Goal: Information Seeking & Learning: Learn about a topic

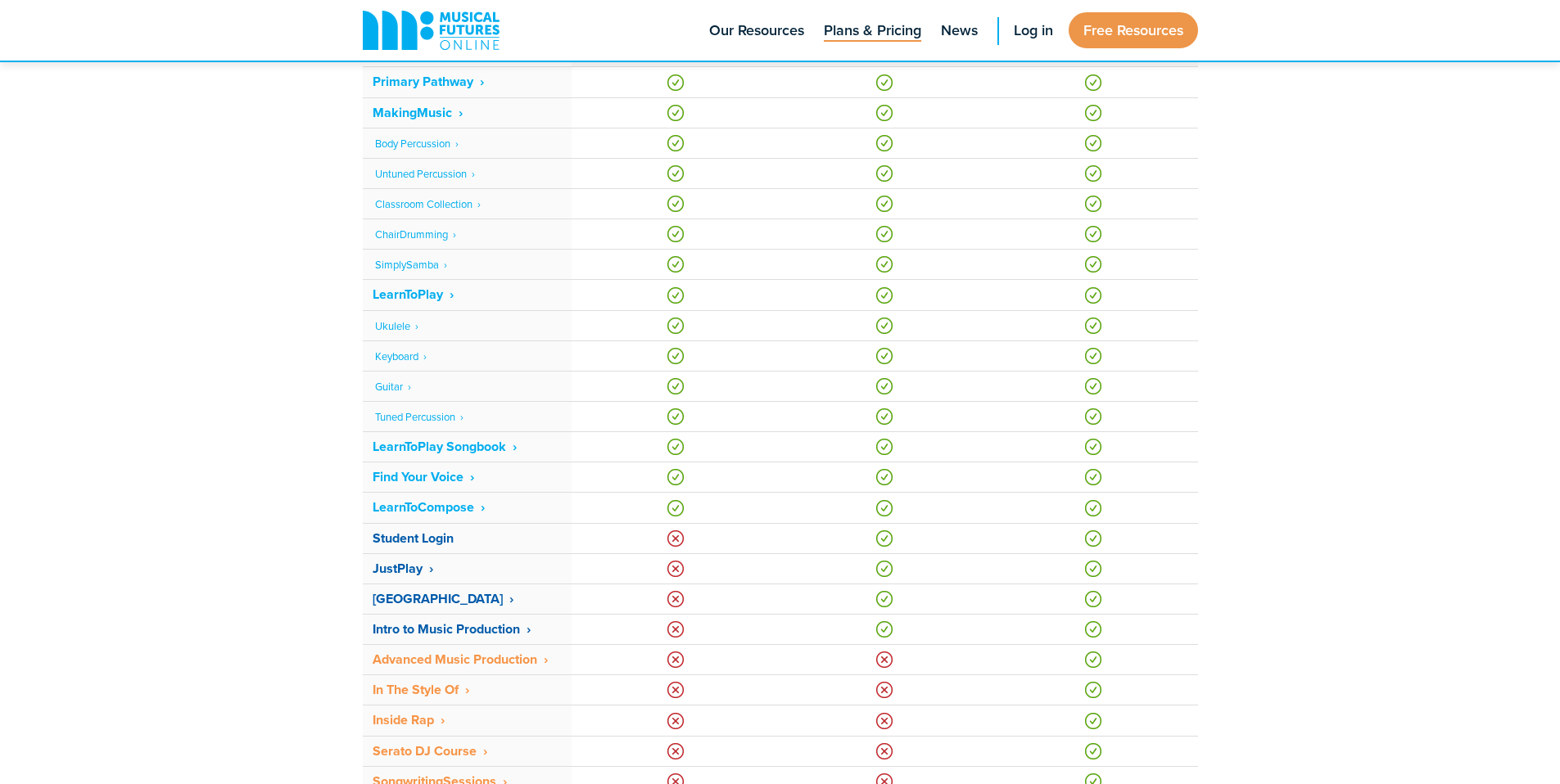
scroll to position [995, 0]
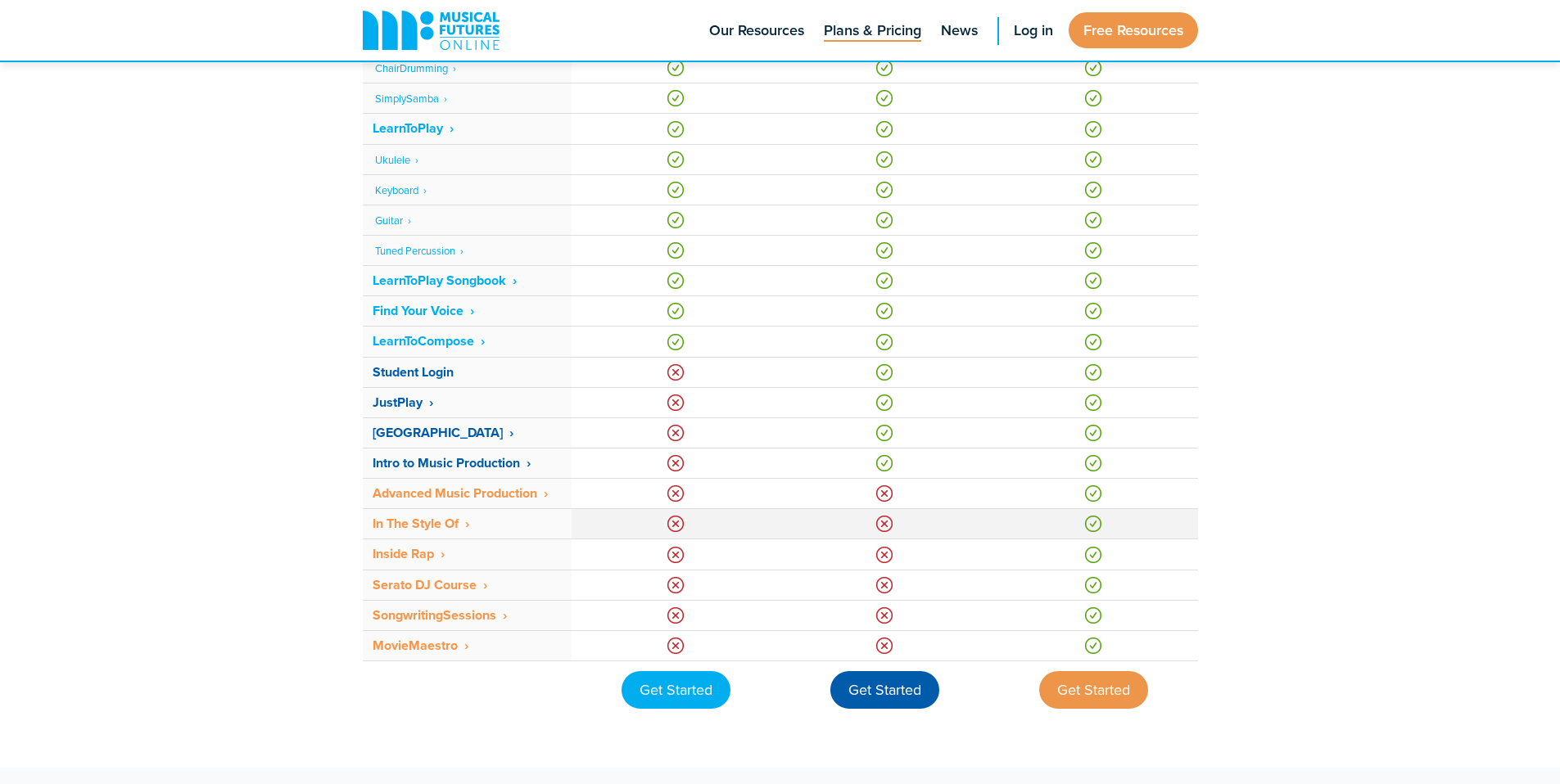
click at [426, 519] on strong "In The Style Of ‎ ›" at bounding box center [421, 523] width 97 height 19
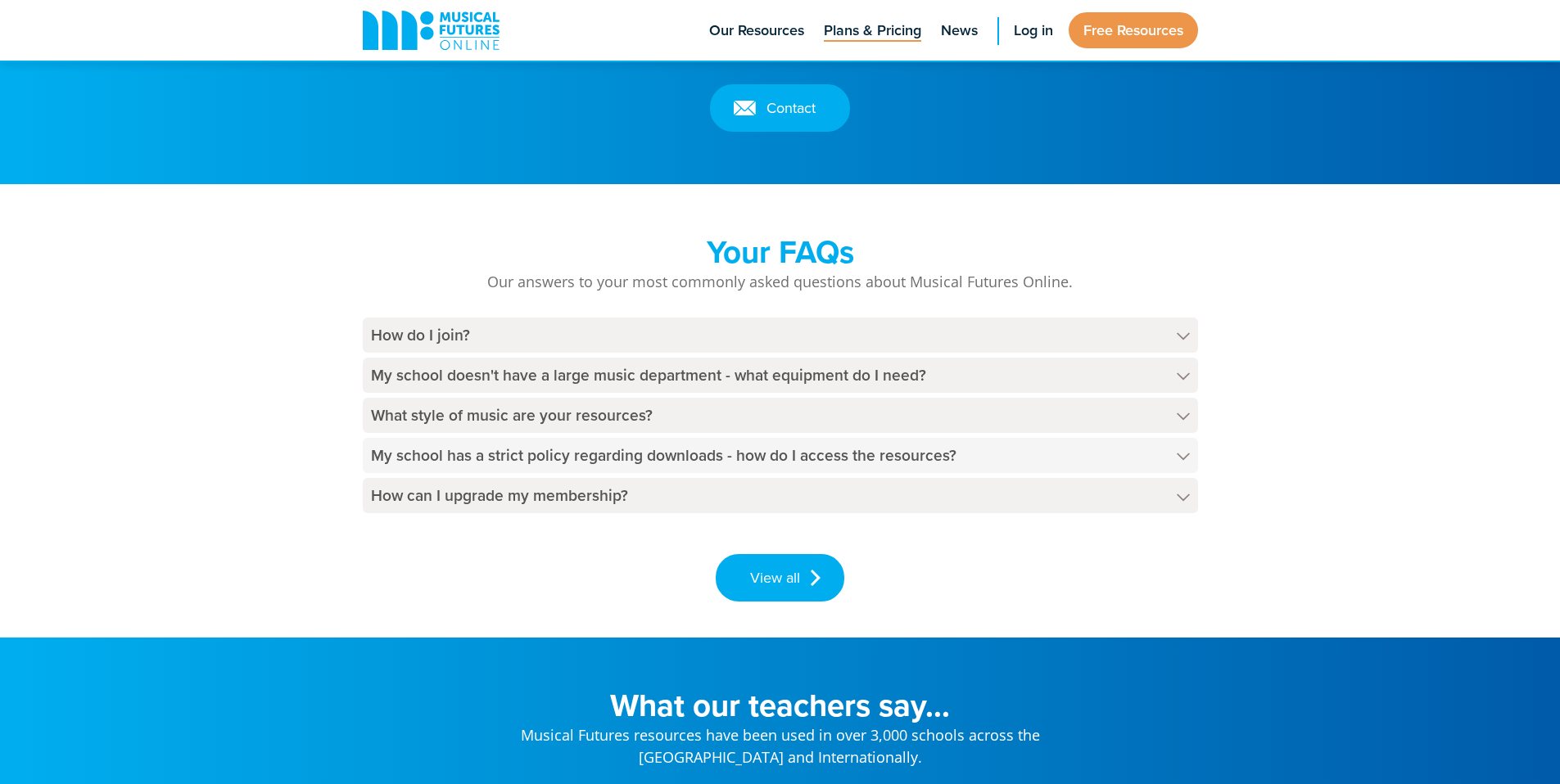
scroll to position [1899, 0]
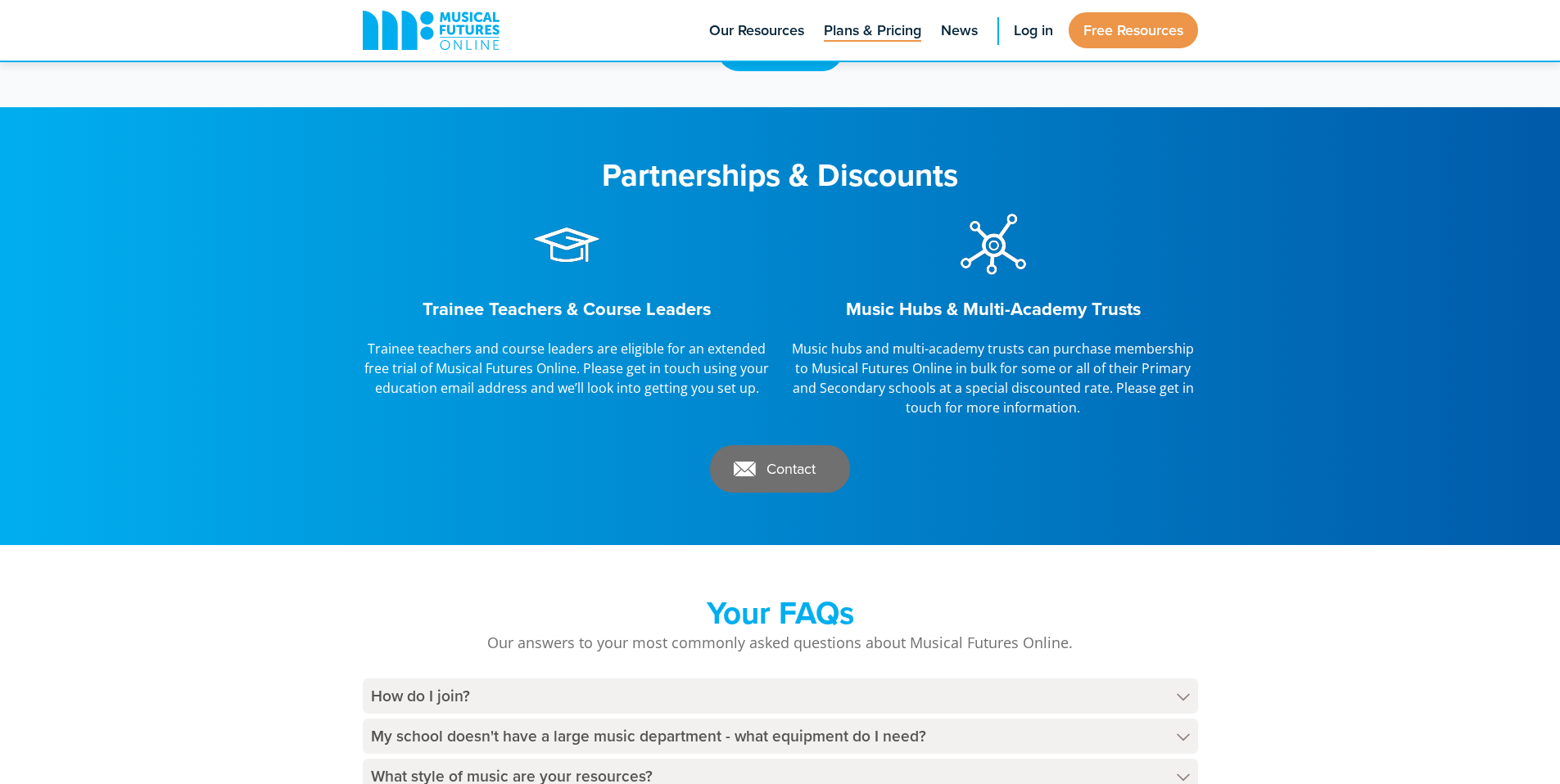
click at [787, 467] on link "Contact" at bounding box center [780, 469] width 140 height 47
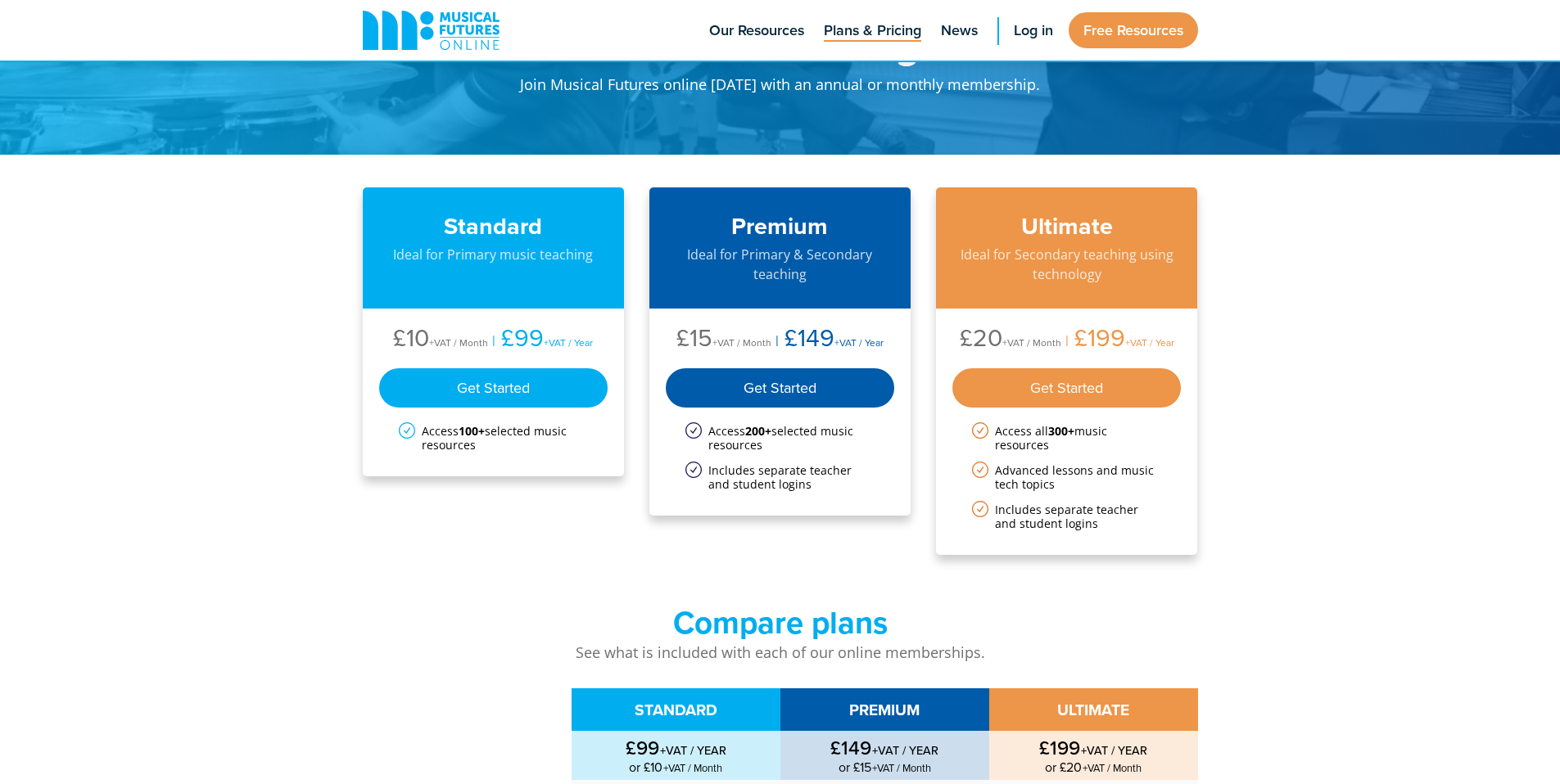
scroll to position [0, 0]
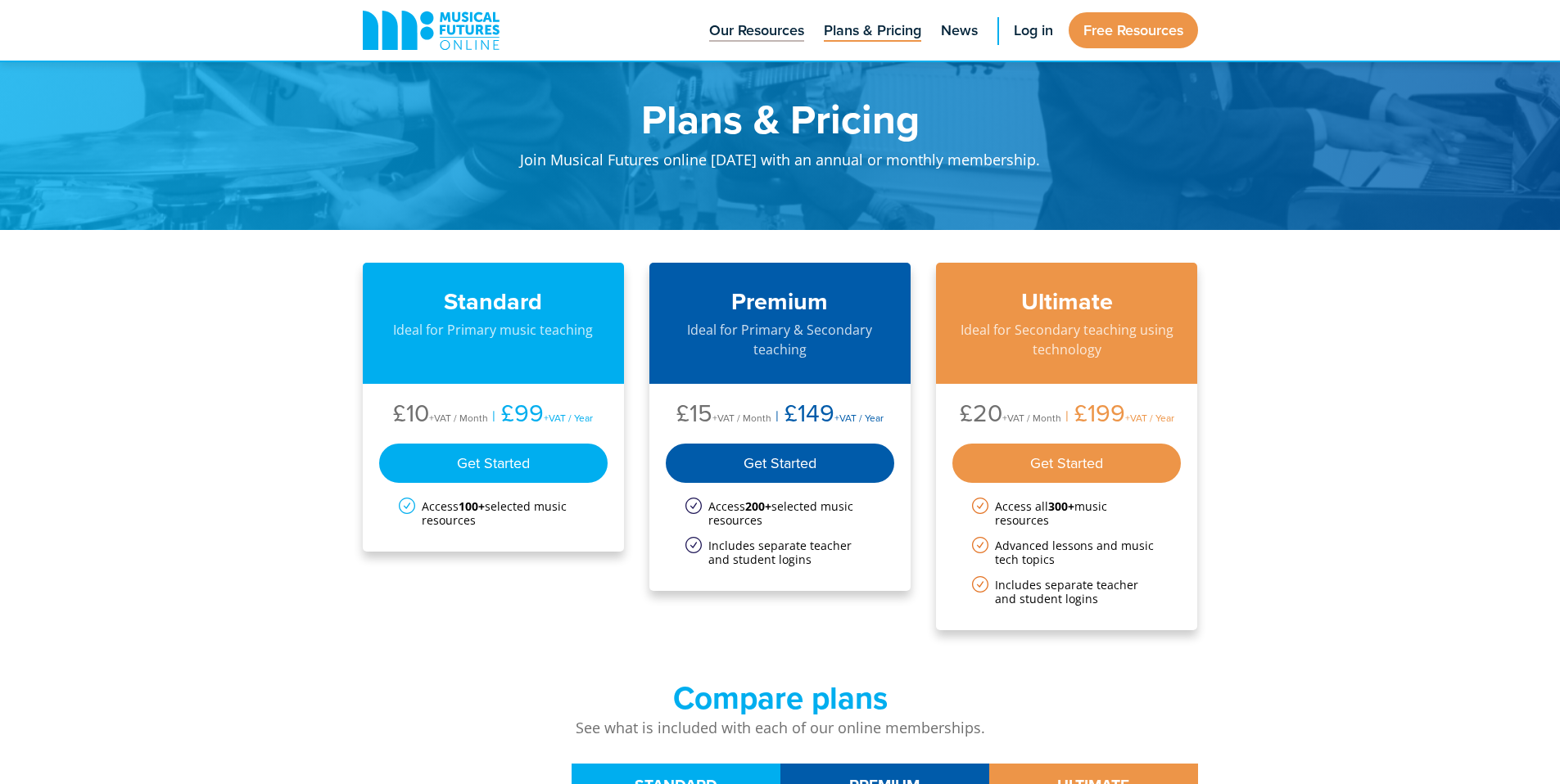
click at [758, 32] on span "Our Resources" at bounding box center [757, 31] width 95 height 22
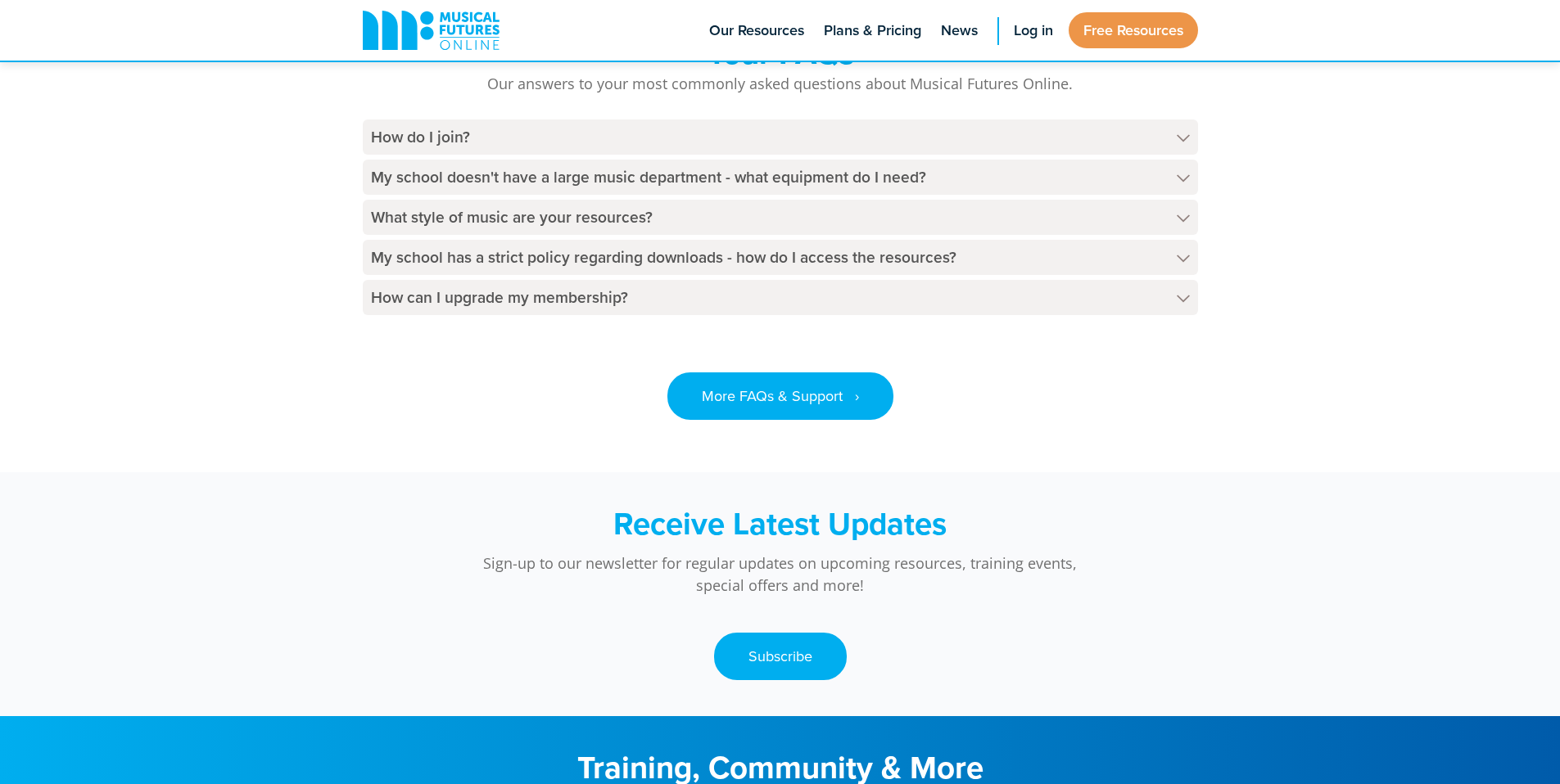
scroll to position [3812, 0]
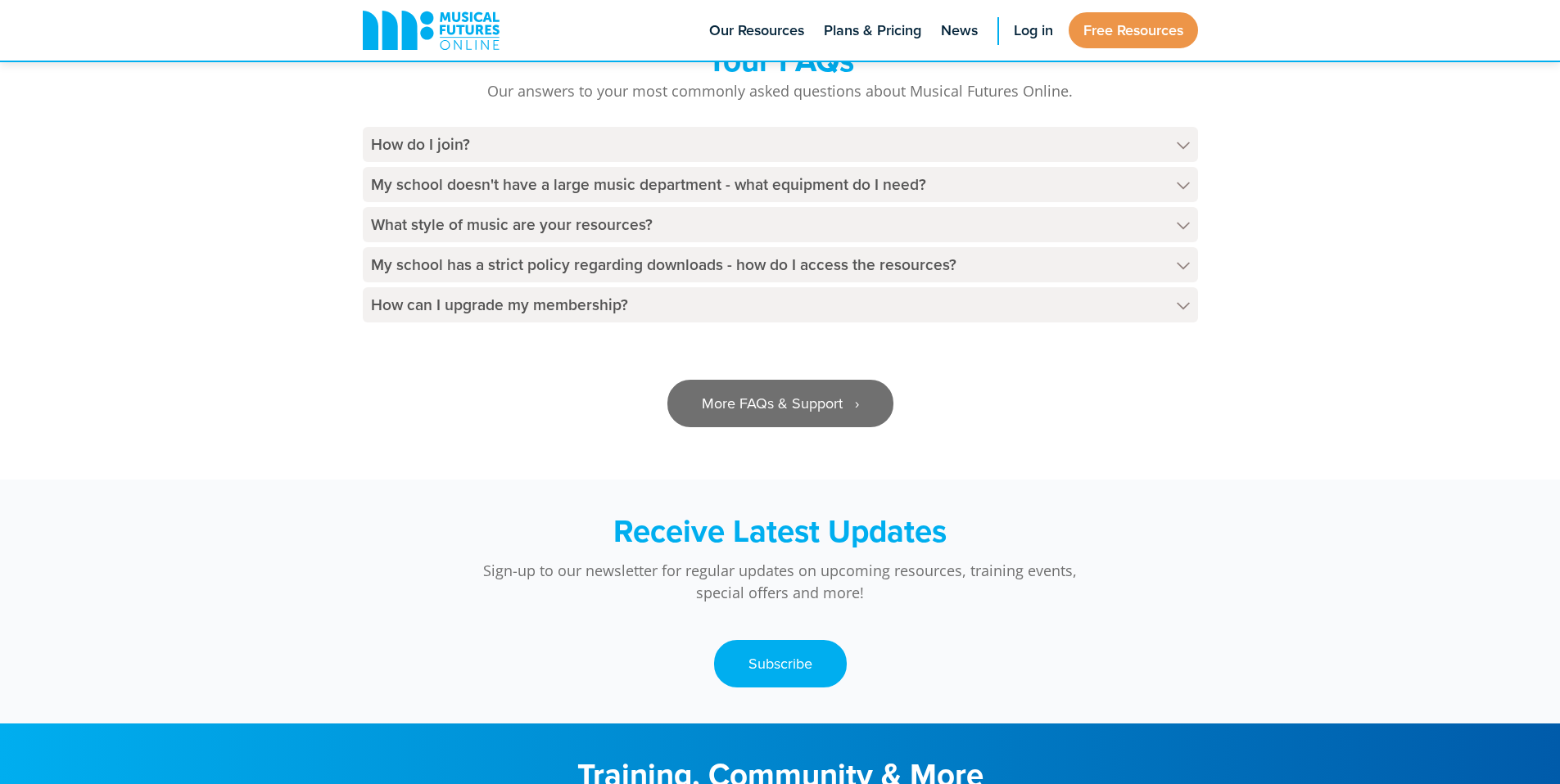
click at [816, 428] on link "More FAQs & Support ‎‏‏‎ ‎ ›" at bounding box center [781, 403] width 226 height 47
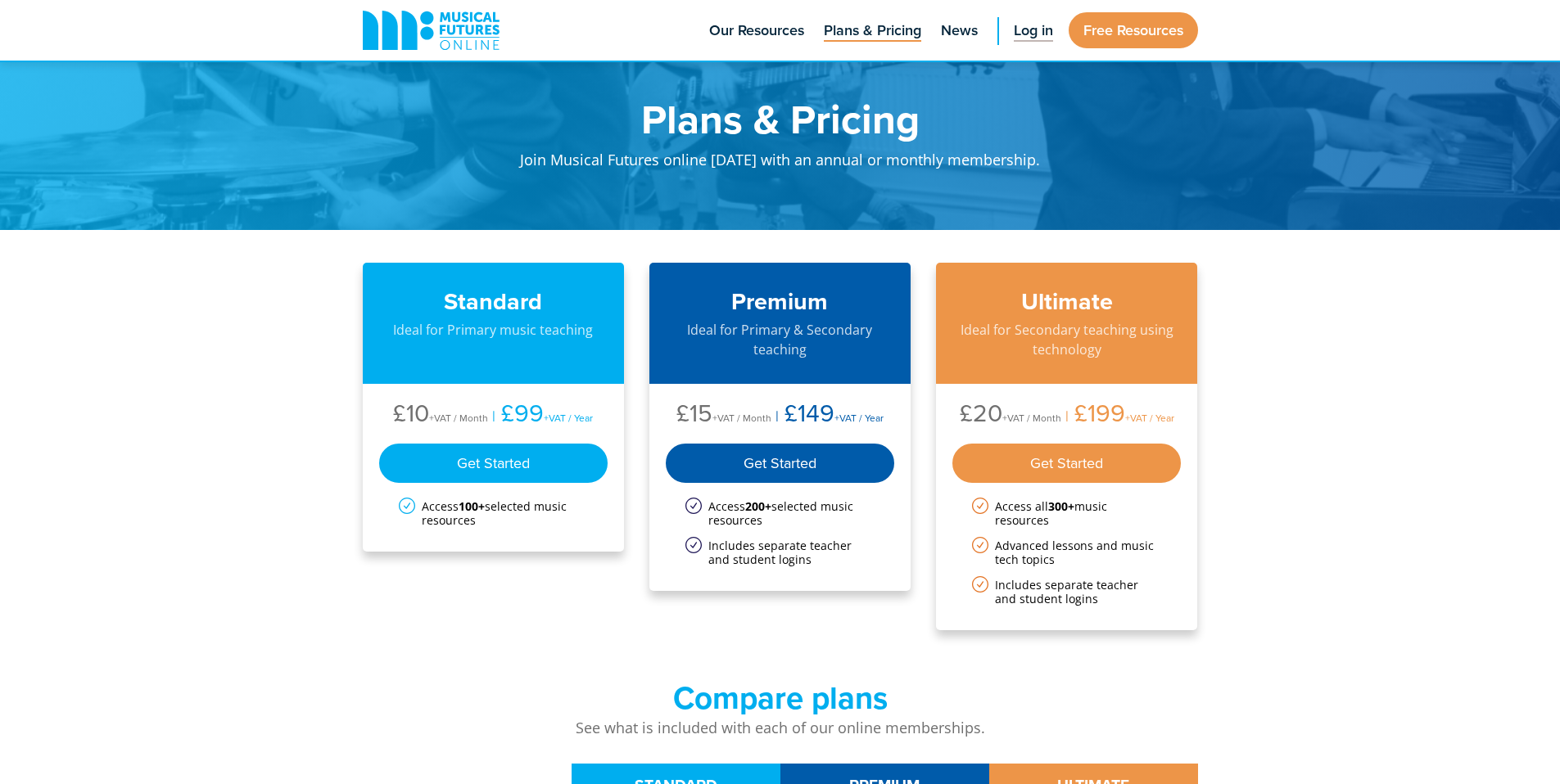
click at [1027, 28] on span "Log in" at bounding box center [1033, 31] width 39 height 22
click at [1120, 351] on p "Ideal for Secondary teaching using technology" at bounding box center [1066, 340] width 229 height 39
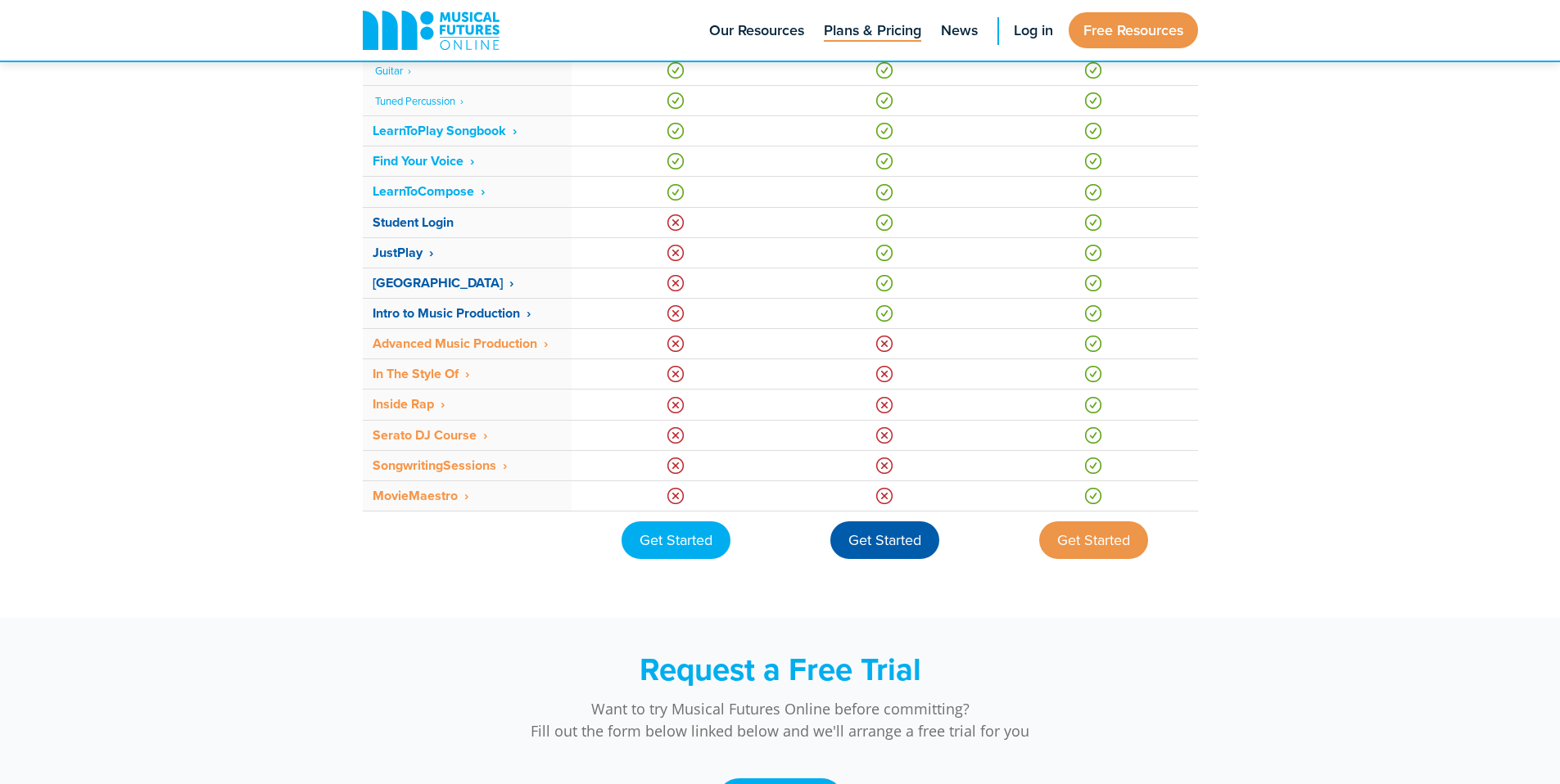
scroll to position [1144, 0]
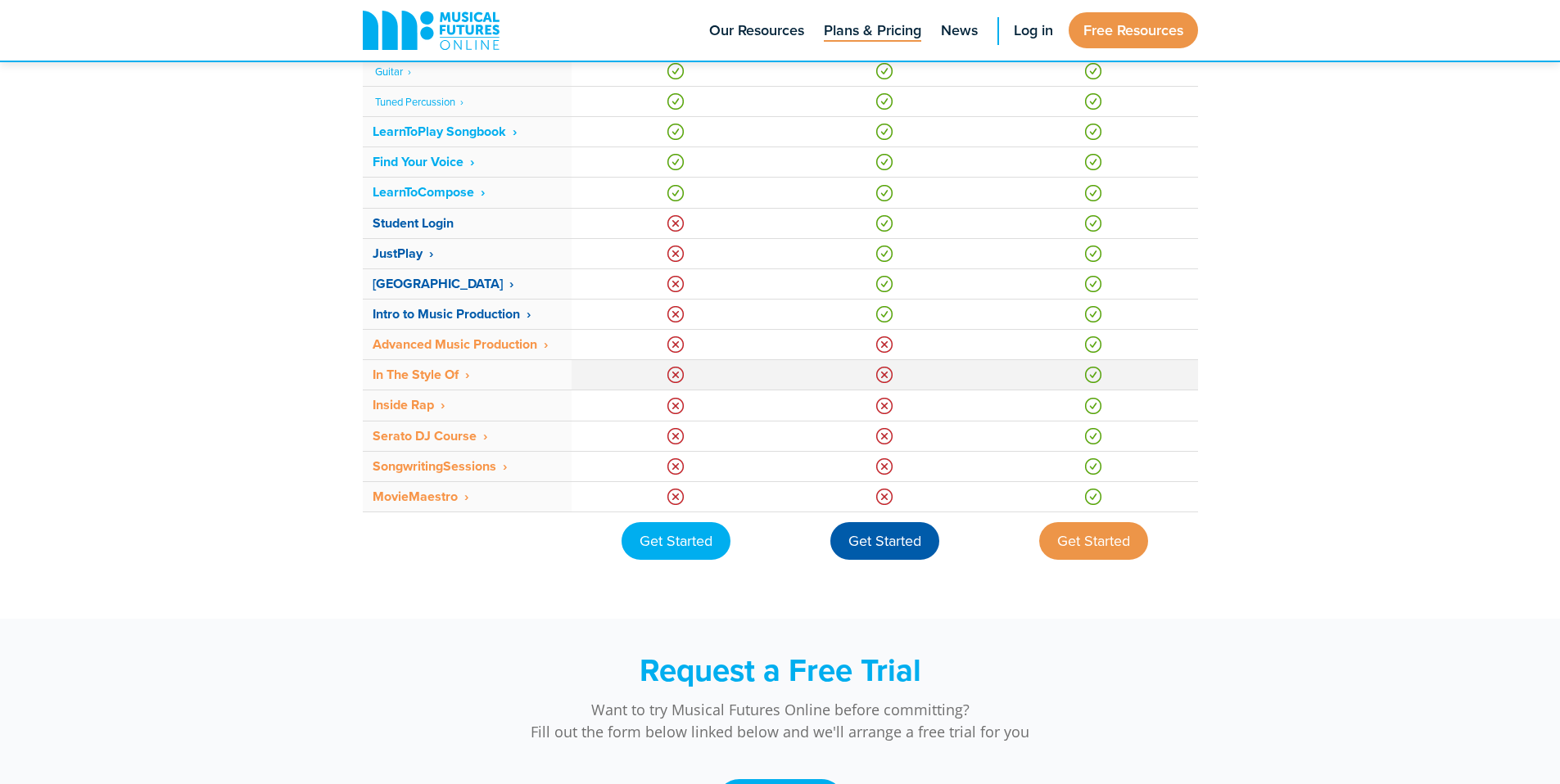
click at [428, 376] on strong "In The Style Of ‎ ›" at bounding box center [421, 375] width 97 height 19
